Goal: Entertainment & Leisure: Consume media (video, audio)

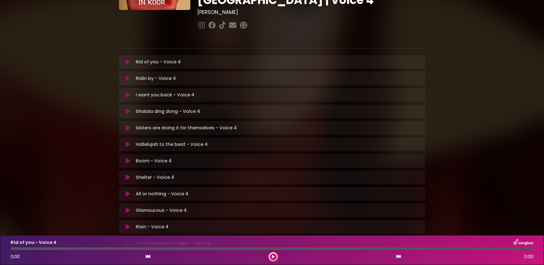
scroll to position [85, 0]
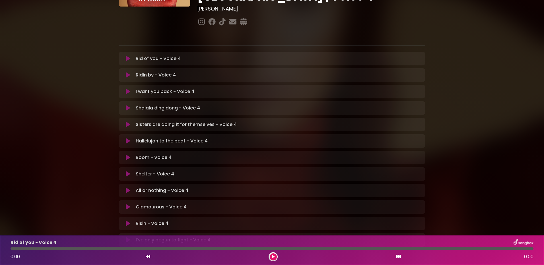
click at [128, 204] on icon at bounding box center [128, 207] width 4 height 6
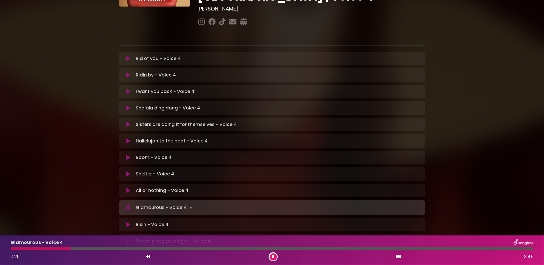
click at [138, 249] on div at bounding box center [272, 249] width 523 height 3
click at [148, 249] on div at bounding box center [107, 249] width 192 height 3
click at [148, 249] on div at bounding box center [134, 249] width 246 height 3
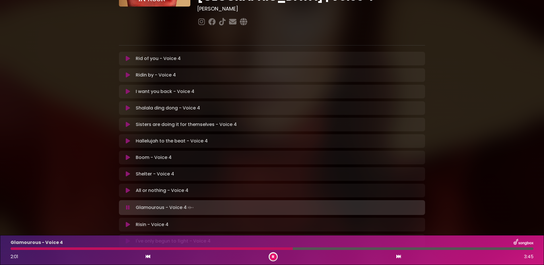
click at [148, 249] on div at bounding box center [152, 249] width 282 height 3
click at [148, 249] on div at bounding box center [103, 249] width 184 height 3
click at [151, 249] on div at bounding box center [105, 249] width 189 height 3
click at [151, 249] on div at bounding box center [109, 249] width 196 height 3
click at [286, 248] on div at bounding box center [182, 249] width 343 height 3
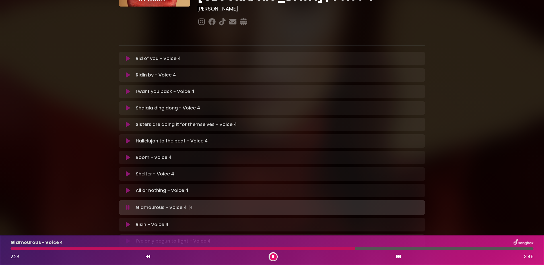
click at [285, 248] on div at bounding box center [183, 249] width 344 height 3
click at [289, 249] on div at bounding box center [186, 249] width 351 height 3
click at [289, 249] on div at bounding box center [181, 249] width 341 height 3
click at [289, 249] on div at bounding box center [248, 249] width 474 height 3
click at [289, 249] on div at bounding box center [182, 249] width 342 height 3
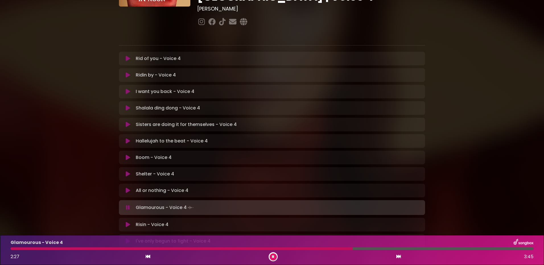
click at [289, 249] on div at bounding box center [182, 249] width 342 height 3
click at [289, 249] on div at bounding box center [180, 249] width 338 height 3
click at [126, 248] on div at bounding box center [189, 249] width 356 height 3
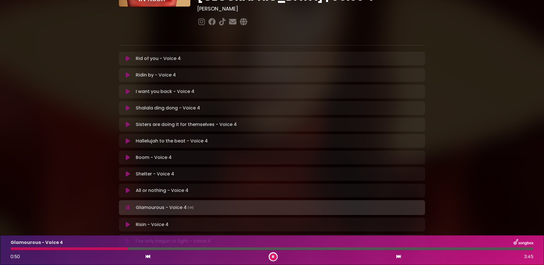
click at [136, 249] on div at bounding box center [272, 249] width 523 height 3
click at [145, 247] on div "Glamourous - Voice 4 0:55 3:45" at bounding box center [272, 250] width 530 height 22
click at [148, 248] on div at bounding box center [272, 249] width 523 height 3
click at [167, 249] on div at bounding box center [107, 249] width 192 height 3
click at [165, 249] on div at bounding box center [104, 249] width 186 height 3
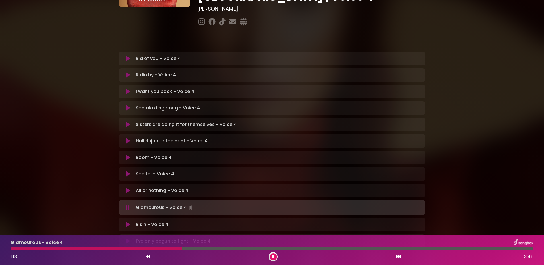
click at [160, 248] on div at bounding box center [96, 249] width 171 height 3
click at [160, 248] on div at bounding box center [119, 249] width 216 height 3
click at [160, 248] on div at bounding box center [86, 249] width 150 height 3
click at [160, 248] on div at bounding box center [105, 249] width 189 height 3
click at [160, 248] on div at bounding box center [119, 249] width 216 height 3
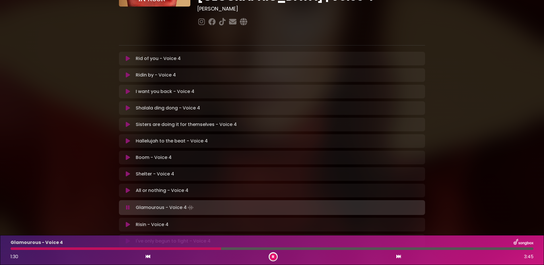
click at [160, 248] on div at bounding box center [116, 249] width 211 height 3
click at [336, 248] on div at bounding box center [272, 249] width 523 height 3
click at [312, 248] on div at bounding box center [177, 249] width 332 height 3
click at [312, 248] on div at bounding box center [163, 249] width 304 height 3
click at [308, 248] on div at bounding box center [167, 249] width 313 height 3
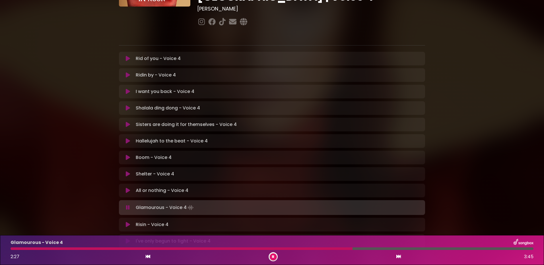
click at [328, 249] on div at bounding box center [182, 249] width 342 height 3
click at [321, 249] on div at bounding box center [173, 249] width 324 height 3
click at [305, 248] on div at bounding box center [173, 249] width 325 height 3
click at [305, 251] on div "Glamourous - Voice 4 2:25 3:45" at bounding box center [272, 250] width 530 height 22
click at [305, 250] on div "Glamourous - Voice 4 2:27 3:45" at bounding box center [272, 250] width 530 height 22
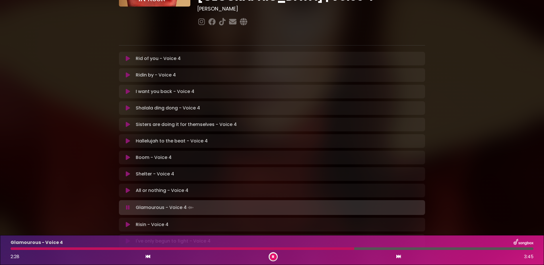
click at [305, 249] on div at bounding box center [183, 249] width 344 height 3
click at [305, 249] on div at bounding box center [179, 249] width 336 height 3
click at [305, 249] on div at bounding box center [184, 249] width 347 height 3
click at [305, 249] on div at bounding box center [182, 249] width 343 height 3
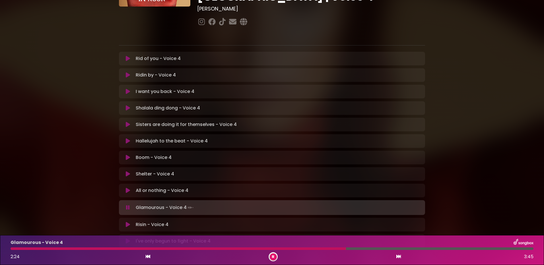
click at [305, 249] on div at bounding box center [179, 249] width 336 height 3
click at [145, 248] on div at bounding box center [180, 249] width 339 height 3
click at [284, 235] on div "I've only begun to fight - Voice 4 Loading Track... Name Email" at bounding box center [272, 242] width 306 height 14
click at [136, 249] on div at bounding box center [105, 249] width 188 height 3
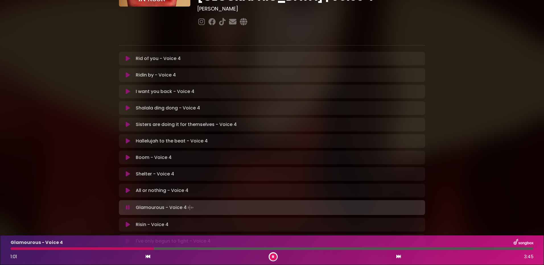
click at [147, 249] on div at bounding box center [82, 249] width 143 height 3
click at [147, 249] on div at bounding box center [112, 249] width 203 height 3
click at [147, 249] on div at bounding box center [105, 249] width 189 height 3
click at [147, 249] on div at bounding box center [101, 249] width 181 height 3
click at [169, 248] on div at bounding box center [102, 249] width 183 height 3
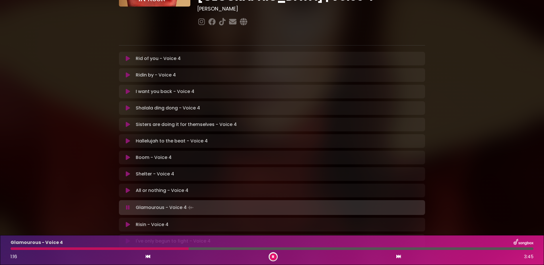
click at [169, 248] on div at bounding box center [100, 249] width 178 height 3
click at [169, 248] on div at bounding box center [99, 249] width 177 height 3
click at [169, 248] on div at bounding box center [109, 249] width 196 height 3
click at [364, 248] on div at bounding box center [272, 249] width 523 height 3
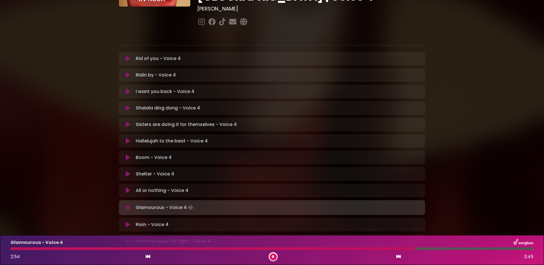
click at [299, 248] on div at bounding box center [213, 249] width 405 height 3
click at [363, 248] on div at bounding box center [219, 249] width 417 height 3
click at [390, 247] on div "Glamourous - Voice 4 2:53 3:45" at bounding box center [272, 250] width 530 height 22
click at [390, 248] on div at bounding box center [212, 249] width 403 height 3
click at [393, 248] on div at bounding box center [223, 249] width 425 height 3
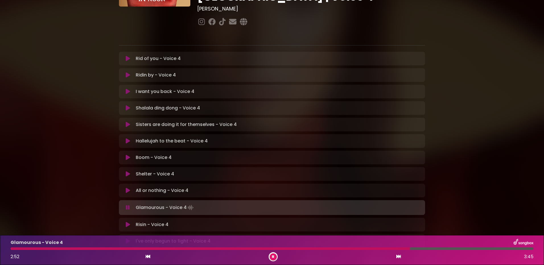
click at [394, 248] on div at bounding box center [211, 249] width 400 height 3
click at [394, 248] on div at bounding box center [209, 249] width 397 height 3
click at [394, 247] on div "Glamourous - Voice 4 2:50 3:45" at bounding box center [272, 250] width 530 height 22
click at [394, 249] on div at bounding box center [210, 249] width 398 height 3
click at [394, 249] on div at bounding box center [213, 249] width 405 height 3
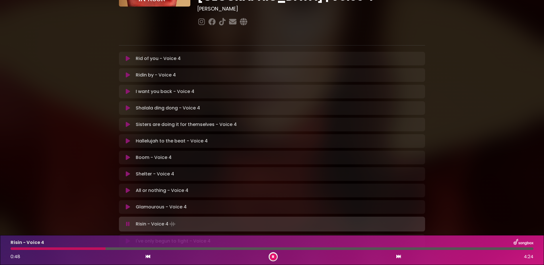
click at [394, 249] on div at bounding box center [272, 249] width 523 height 3
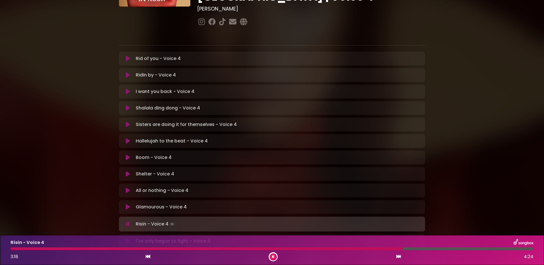
click at [164, 204] on p "Glamourous - Voice 4 Loading Track..." at bounding box center [161, 207] width 51 height 7
click at [129, 204] on icon at bounding box center [128, 207] width 4 height 6
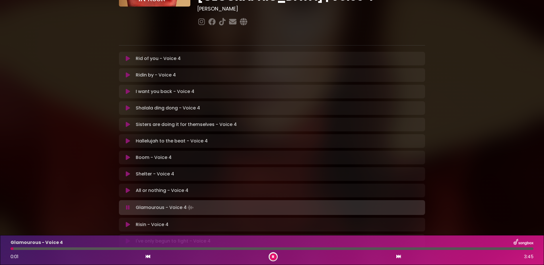
click at [389, 248] on div at bounding box center [272, 249] width 523 height 3
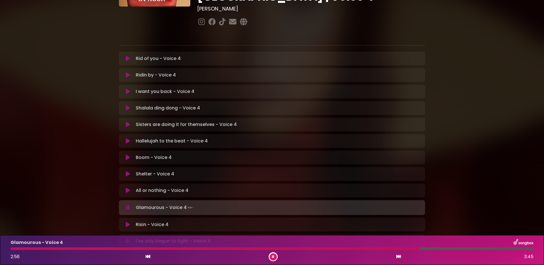
click at [395, 248] on div at bounding box center [215, 249] width 409 height 3
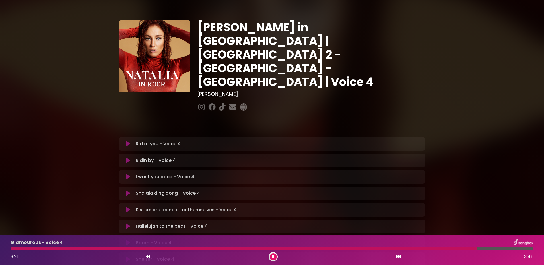
click at [272, 258] on icon at bounding box center [273, 256] width 2 height 3
click at [127, 141] on icon at bounding box center [128, 144] width 4 height 6
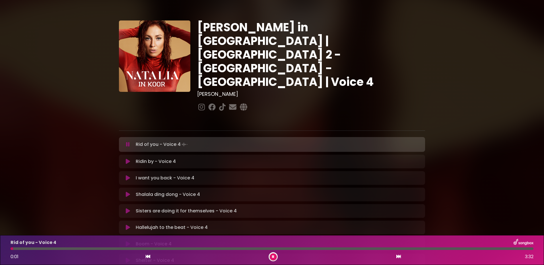
click at [71, 248] on div at bounding box center [272, 249] width 523 height 3
click at [82, 249] on div at bounding box center [272, 249] width 523 height 3
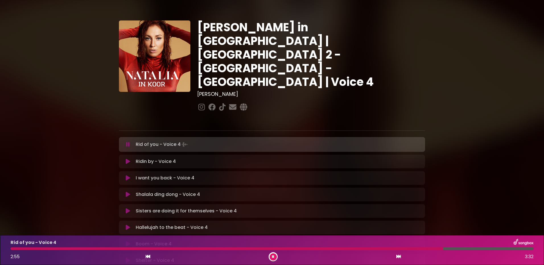
click at [274, 258] on icon at bounding box center [273, 256] width 2 height 3
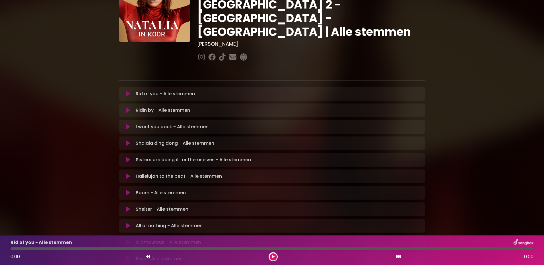
scroll to position [57, 0]
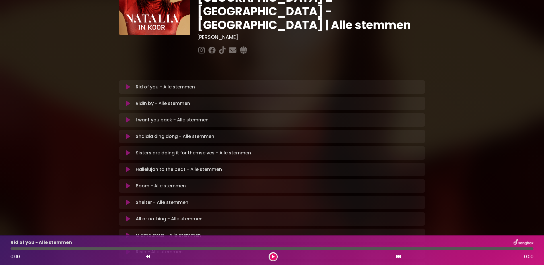
drag, startPoint x: 126, startPoint y: 215, endPoint x: 126, endPoint y: 222, distance: 7.4
click at [126, 233] on icon at bounding box center [128, 236] width 4 height 6
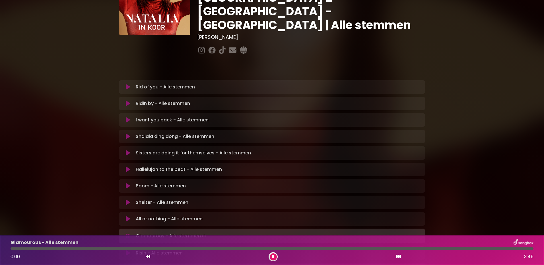
click at [139, 250] on div at bounding box center [272, 249] width 523 height 3
click at [153, 248] on div at bounding box center [105, 249] width 188 height 3
click at [166, 249] on div at bounding box center [105, 249] width 188 height 3
click at [167, 247] on div "Glamourous - Alle stemmen 1:19 3:45" at bounding box center [272, 250] width 530 height 22
click at [166, 248] on div at bounding box center [104, 249] width 187 height 3
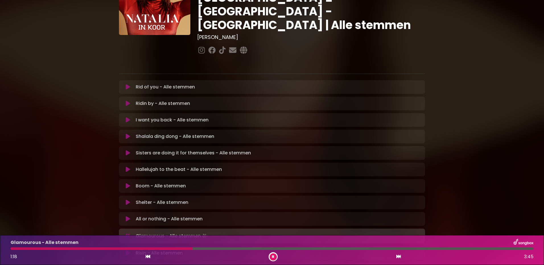
click at [168, 246] on div "Glamourous - Alle stemmen" at bounding box center [272, 242] width 530 height 7
click at [166, 248] on div at bounding box center [103, 249] width 185 height 3
click at [165, 249] on div at bounding box center [103, 249] width 185 height 3
click at [166, 249] on div at bounding box center [105, 249] width 189 height 3
click at [166, 249] on div at bounding box center [105, 249] width 188 height 3
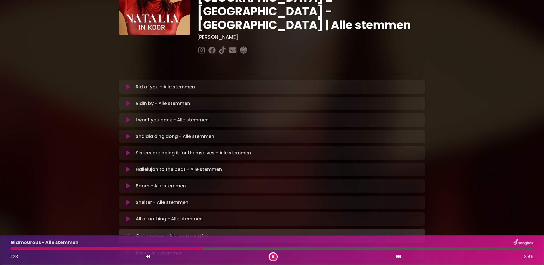
click at [166, 249] on div at bounding box center [107, 249] width 193 height 3
click at [351, 248] on div at bounding box center [272, 249] width 523 height 3
click at [294, 248] on div at bounding box center [184, 249] width 346 height 3
click at [306, 249] on div at bounding box center [181, 249] width 341 height 3
click at [306, 249] on div at bounding box center [179, 249] width 336 height 3
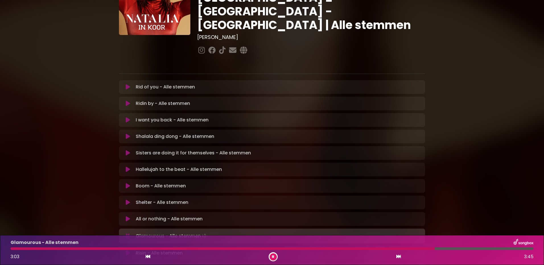
click at [275, 257] on button at bounding box center [273, 257] width 7 height 7
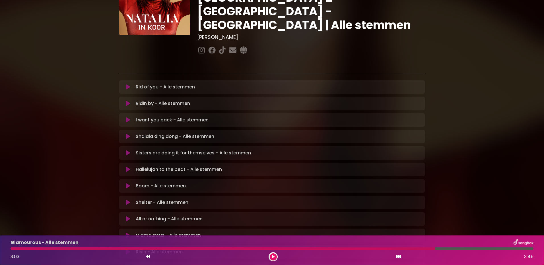
click at [128, 84] on icon at bounding box center [128, 87] width 4 height 6
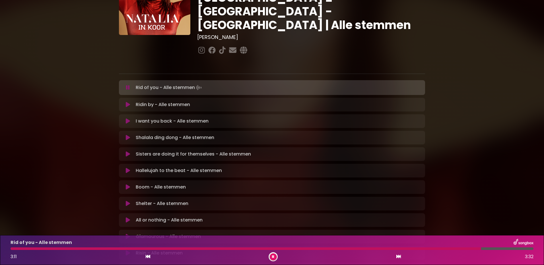
click at [60, 248] on div at bounding box center [246, 249] width 471 height 3
click at [274, 258] on icon at bounding box center [273, 256] width 4 height 3
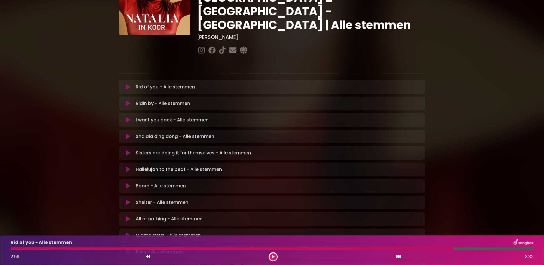
click at [126, 232] on icon at bounding box center [127, 235] width 7 height 7
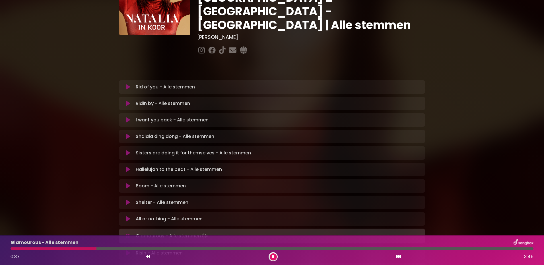
click at [141, 248] on div at bounding box center [272, 249] width 523 height 3
click at [157, 248] on div at bounding box center [105, 249] width 189 height 3
click at [162, 249] on div at bounding box center [104, 249] width 187 height 3
click at [160, 249] on div at bounding box center [106, 249] width 191 height 3
click at [368, 249] on div at bounding box center [272, 249] width 523 height 3
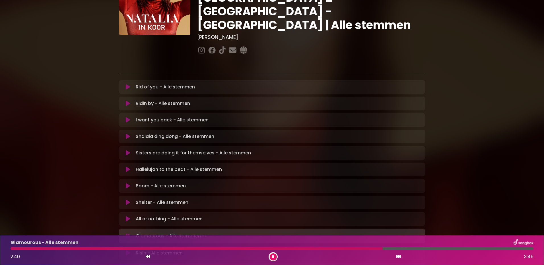
click at [315, 248] on div at bounding box center [197, 249] width 372 height 3
click at [307, 248] on div at bounding box center [164, 249] width 307 height 3
click at [300, 249] on div at bounding box center [181, 249] width 340 height 3
click at [300, 249] on div at bounding box center [180, 249] width 339 height 3
click at [300, 249] on div at bounding box center [184, 249] width 347 height 3
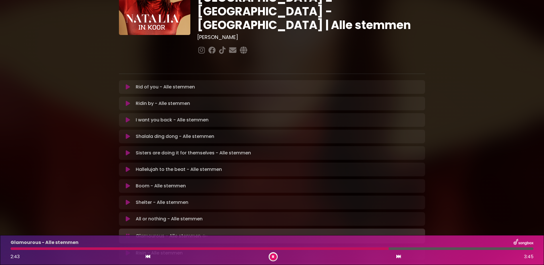
click at [389, 248] on div at bounding box center [272, 249] width 523 height 3
